Goal: Transaction & Acquisition: Purchase product/service

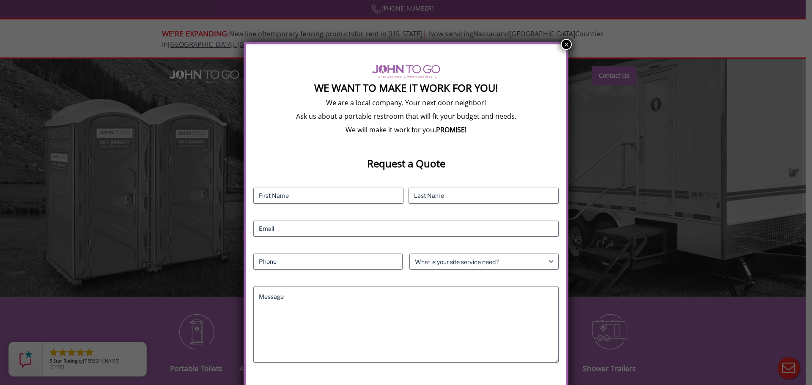
click at [561, 46] on button "×" at bounding box center [566, 44] width 11 height 11
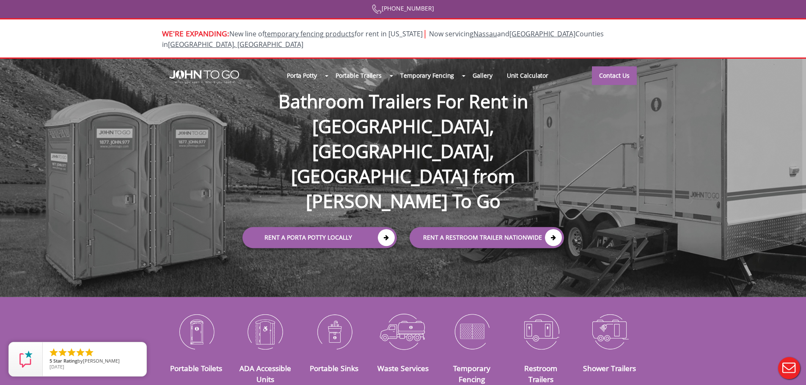
click at [536, 332] on div at bounding box center [403, 192] width 806 height 385
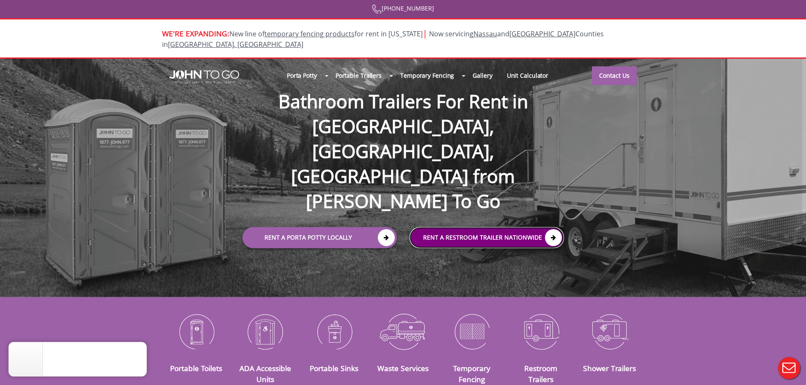
click at [469, 227] on link "rent a RESTROOM TRAILER Nationwide" at bounding box center [487, 237] width 154 height 21
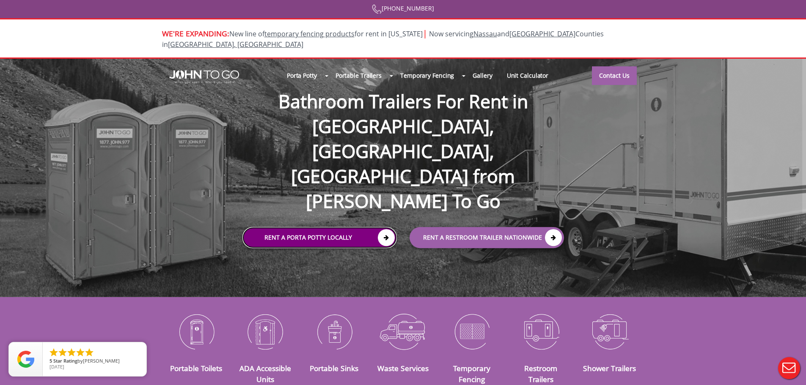
click at [317, 227] on link "Rent a Porta Potty Locally" at bounding box center [319, 237] width 154 height 21
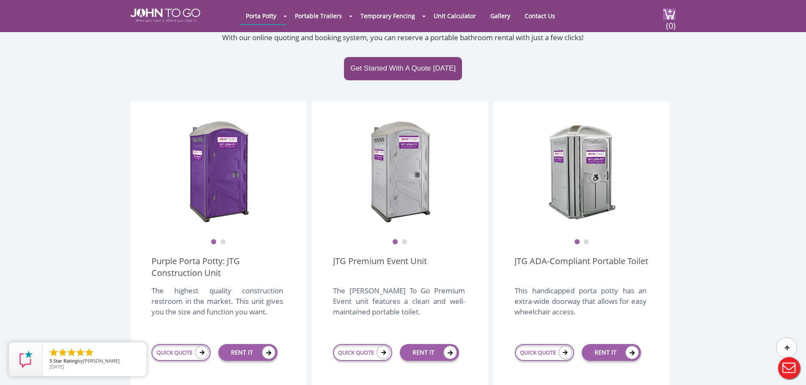
scroll to position [199, 0]
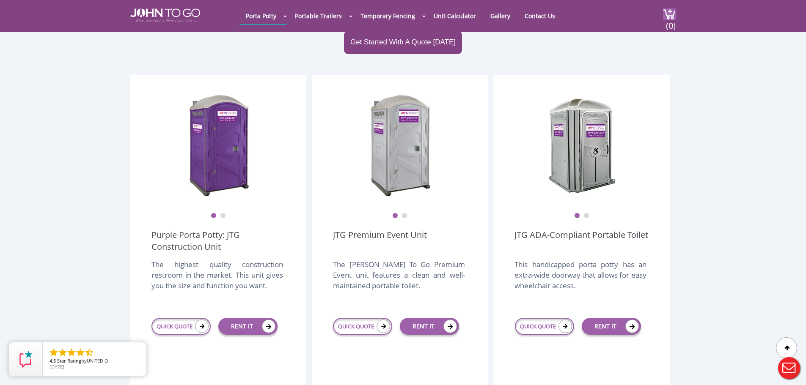
click at [407, 213] on button "2" at bounding box center [405, 216] width 6 height 6
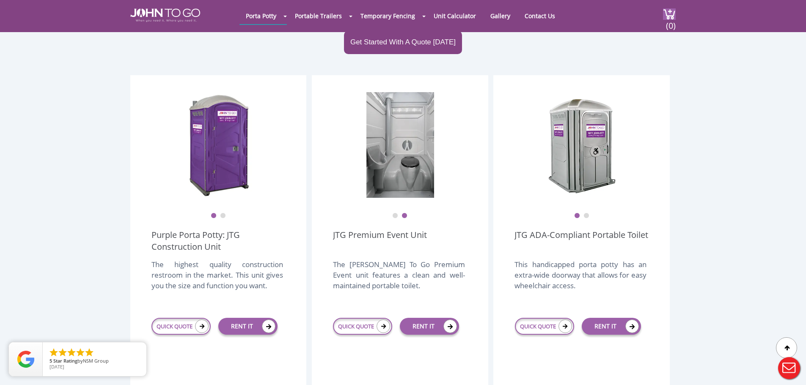
click at [586, 213] on button "2" at bounding box center [586, 216] width 6 height 6
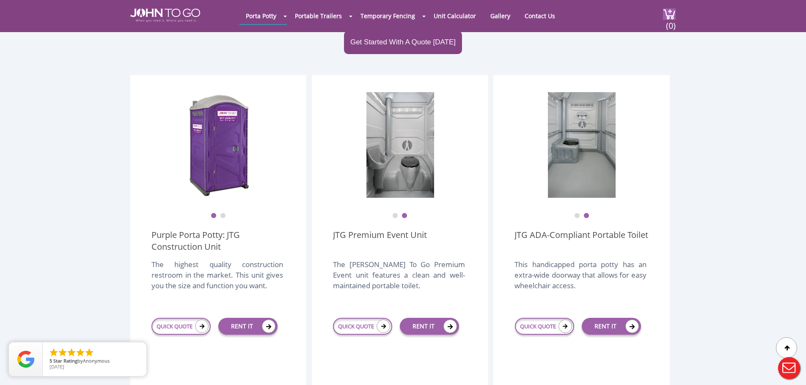
click at [223, 213] on button "2" at bounding box center [223, 216] width 6 height 6
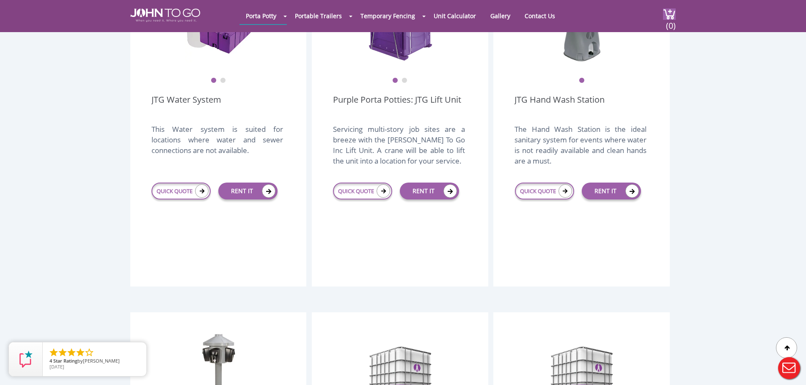
scroll to position [970, 0]
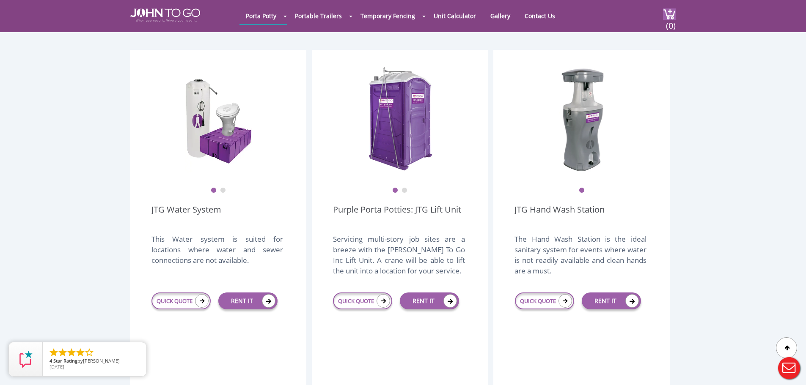
click at [405, 188] on button "2" at bounding box center [405, 191] width 6 height 6
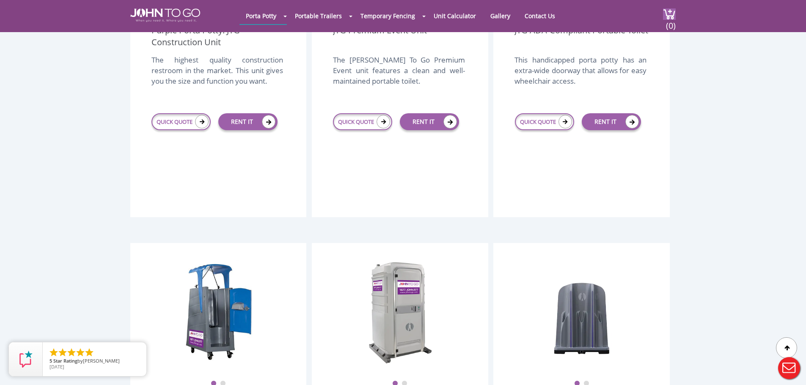
scroll to position [0, 0]
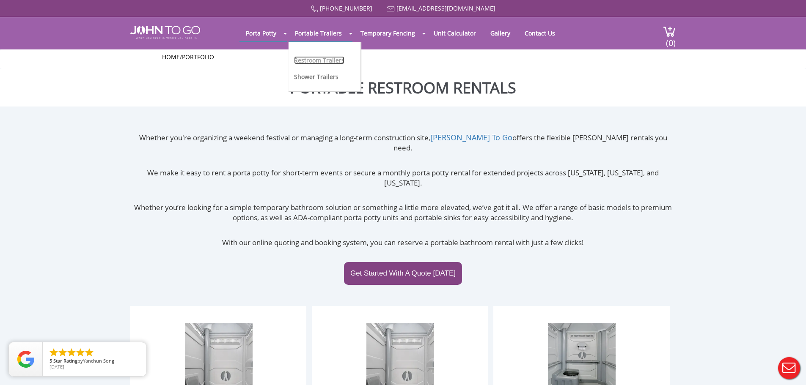
click at [313, 62] on link "Restroom Trailers" at bounding box center [319, 60] width 50 height 8
